Goal: Task Accomplishment & Management: Complete application form

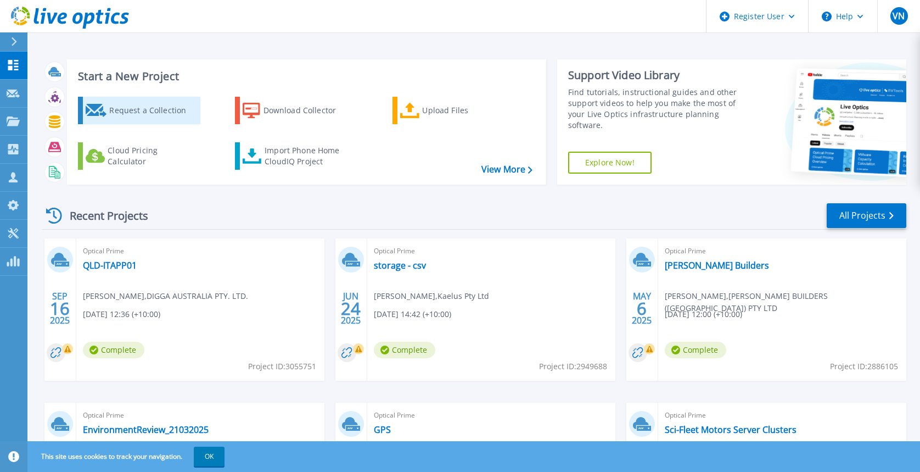
click at [126, 118] on div "Request a Collection" at bounding box center [153, 110] width 88 height 22
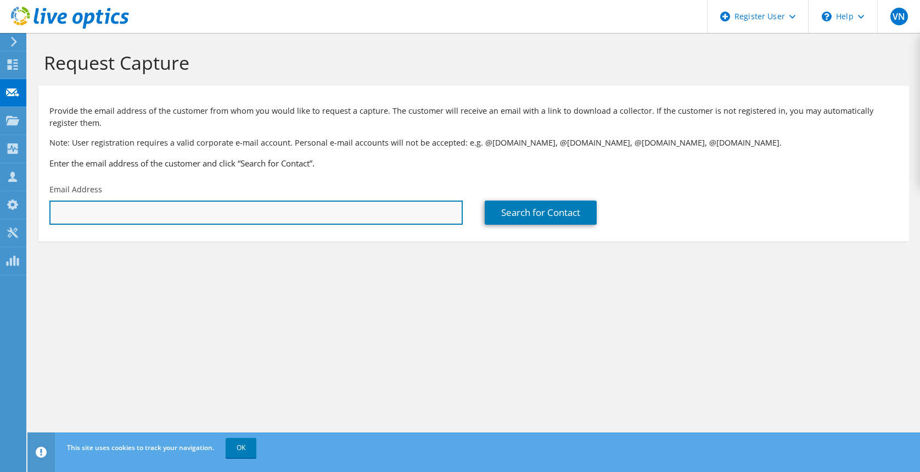
click at [135, 217] on input "text" at bounding box center [255, 212] width 413 height 24
paste input "hiltons@msc.qld.gov.au"
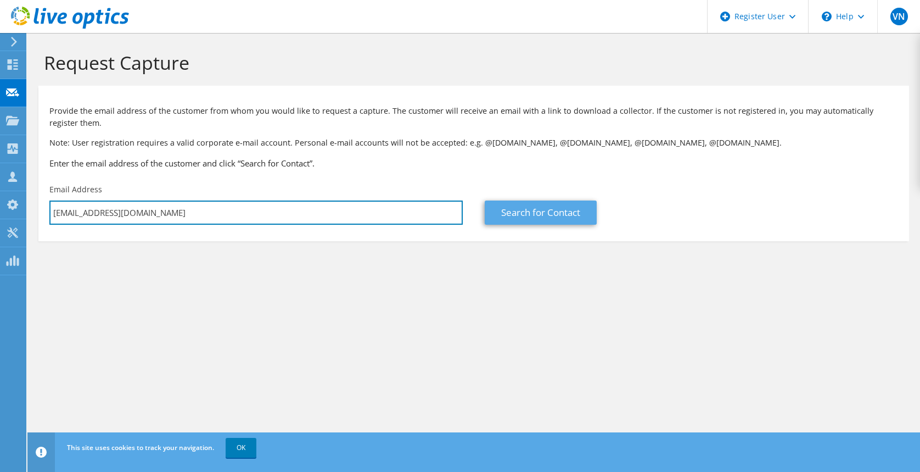
type input "hiltons@msc.qld.gov.au"
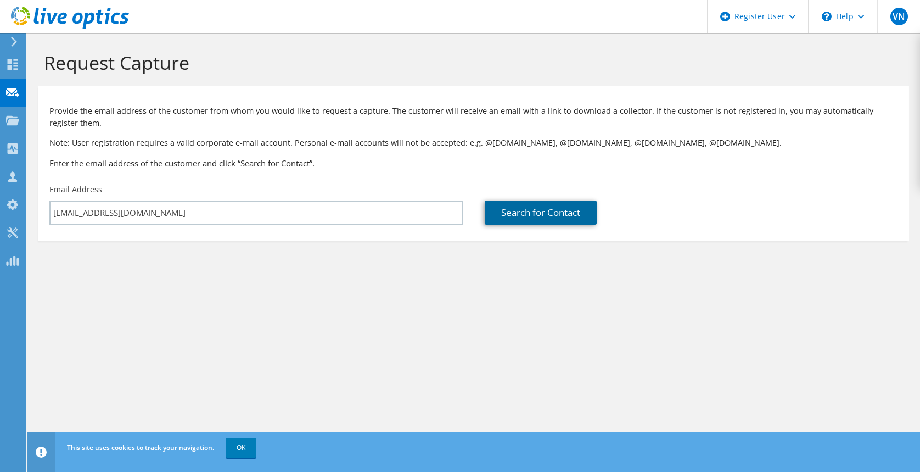
click at [508, 210] on link "Search for Contact" at bounding box center [541, 212] width 112 height 24
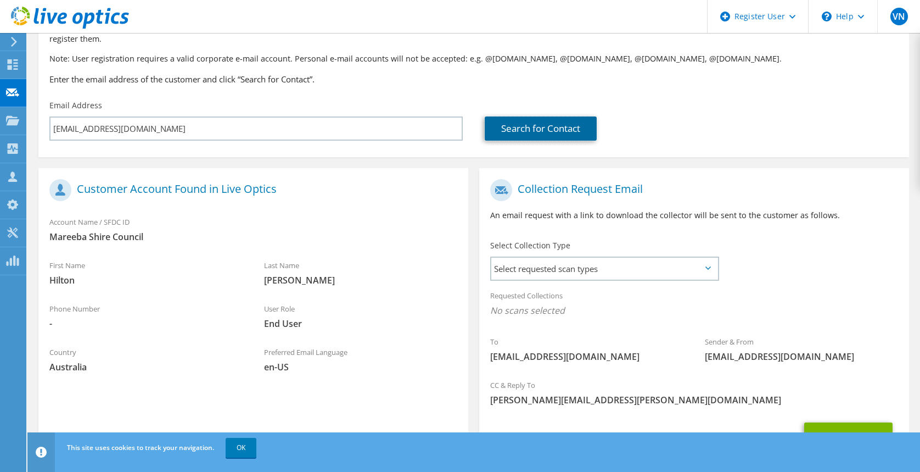
scroll to position [142, 0]
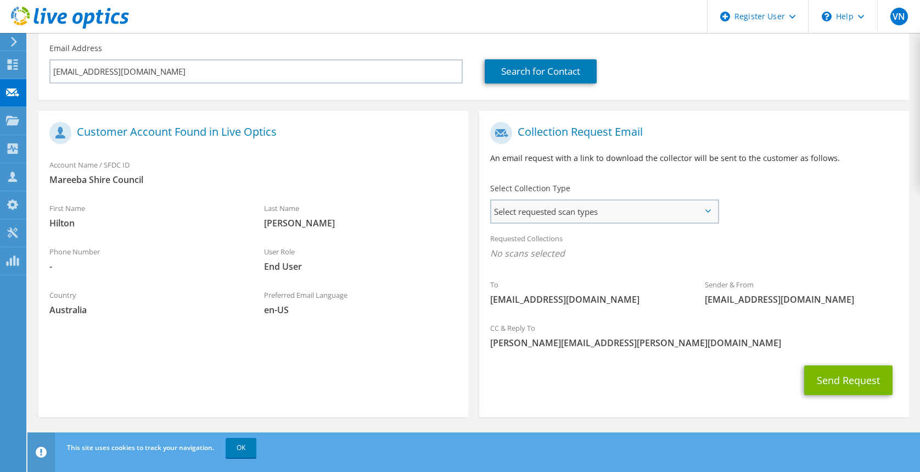
click at [624, 211] on span "Select requested scan types" at bounding box center [604, 211] width 227 height 22
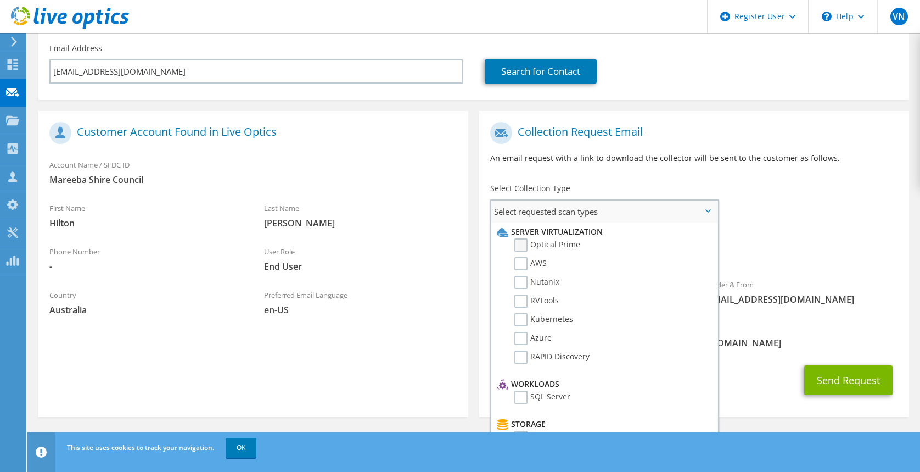
click at [519, 245] on label "Optical Prime" at bounding box center [548, 244] width 66 height 13
click at [0, 0] on input "Optical Prime" at bounding box center [0, 0] width 0 height 0
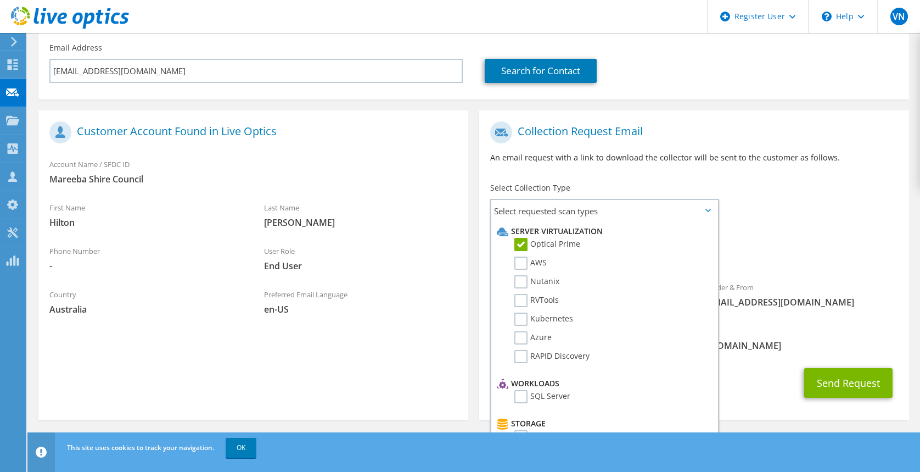
click at [731, 250] on span "Optical Prime" at bounding box center [694, 256] width 408 height 18
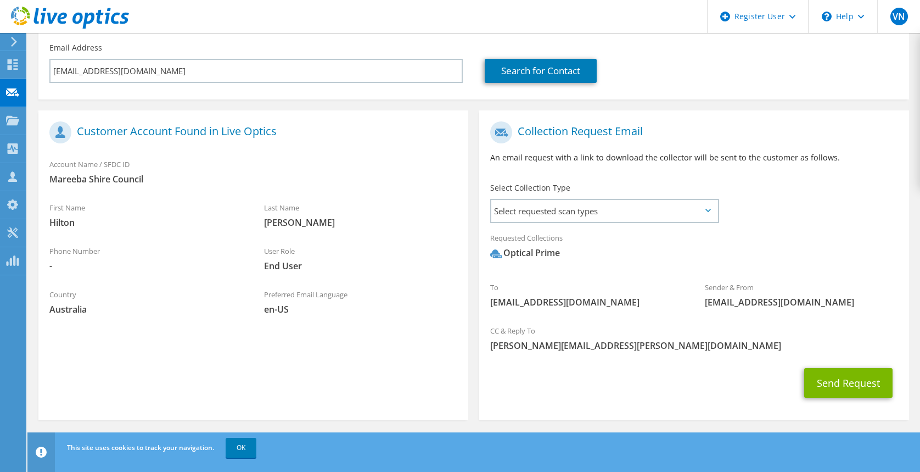
scroll to position [145, 0]
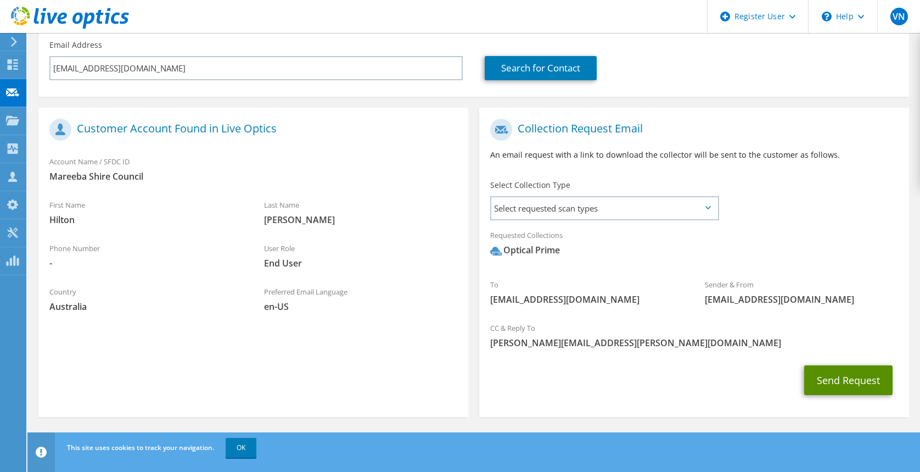
click at [859, 377] on button "Send Request" at bounding box center [848, 380] width 88 height 30
